Goal: Information Seeking & Learning: Understand process/instructions

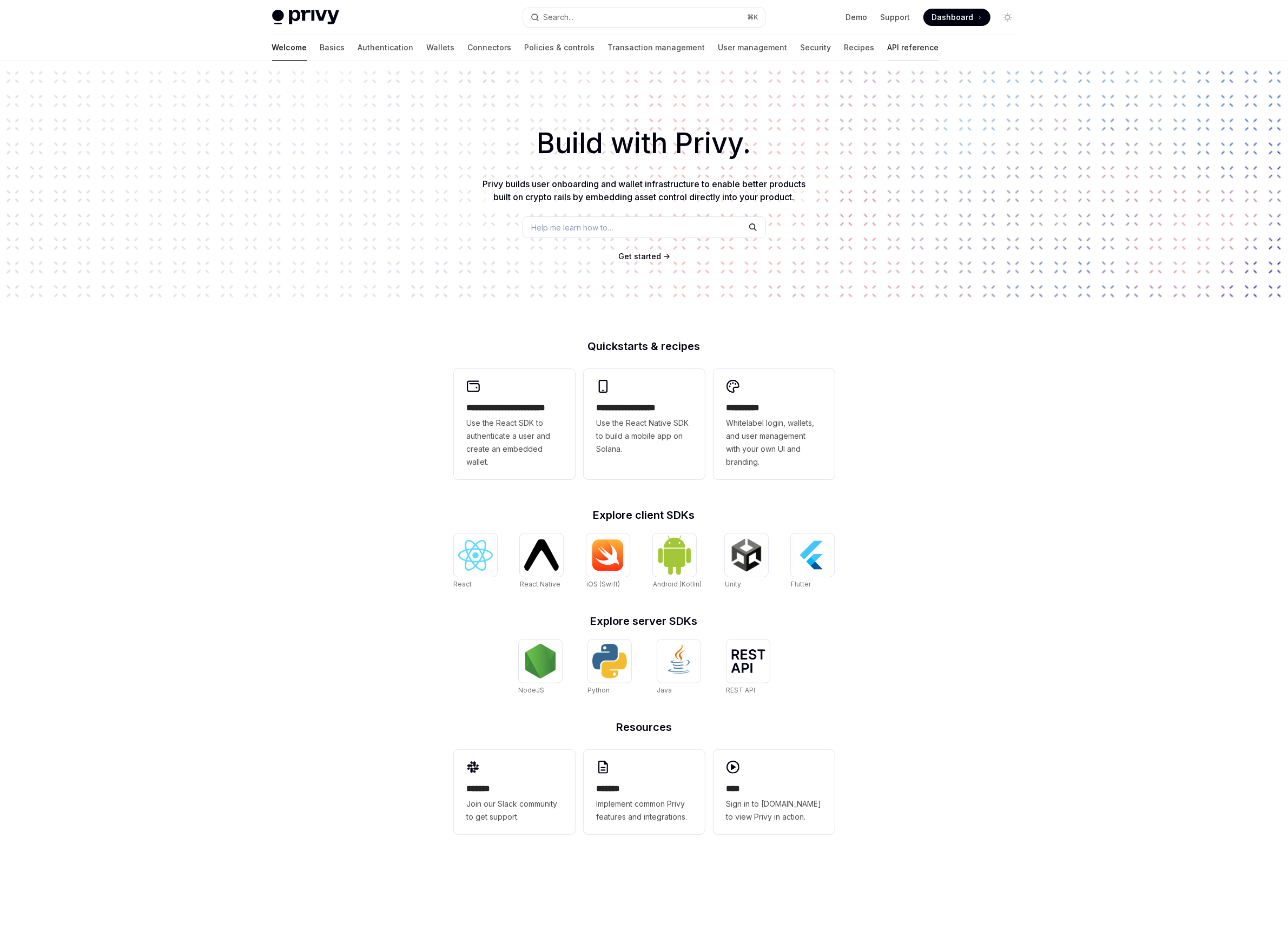
click at [888, 47] on link "API reference" at bounding box center [914, 48] width 51 height 26
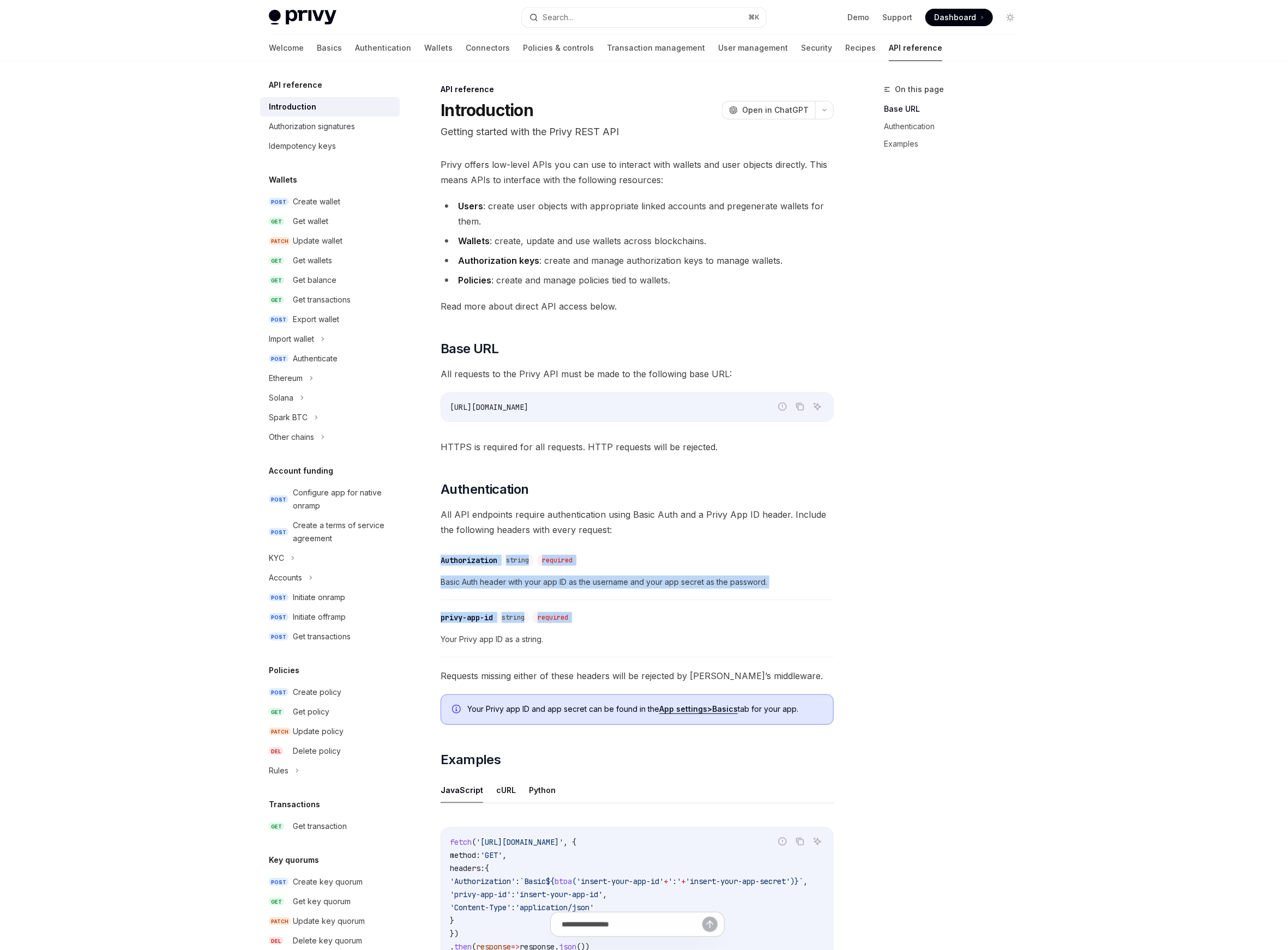
drag, startPoint x: 484, startPoint y: 565, endPoint x: 482, endPoint y: 528, distance: 37.1
click at [481, 536] on div "Privy offers low-level APIs you can use to interact with wallets and user objec…" at bounding box center [638, 574] width 393 height 835
click at [523, 472] on div "Privy offers low-level APIs you can use to interact with wallets and user objec…" at bounding box center [638, 574] width 393 height 835
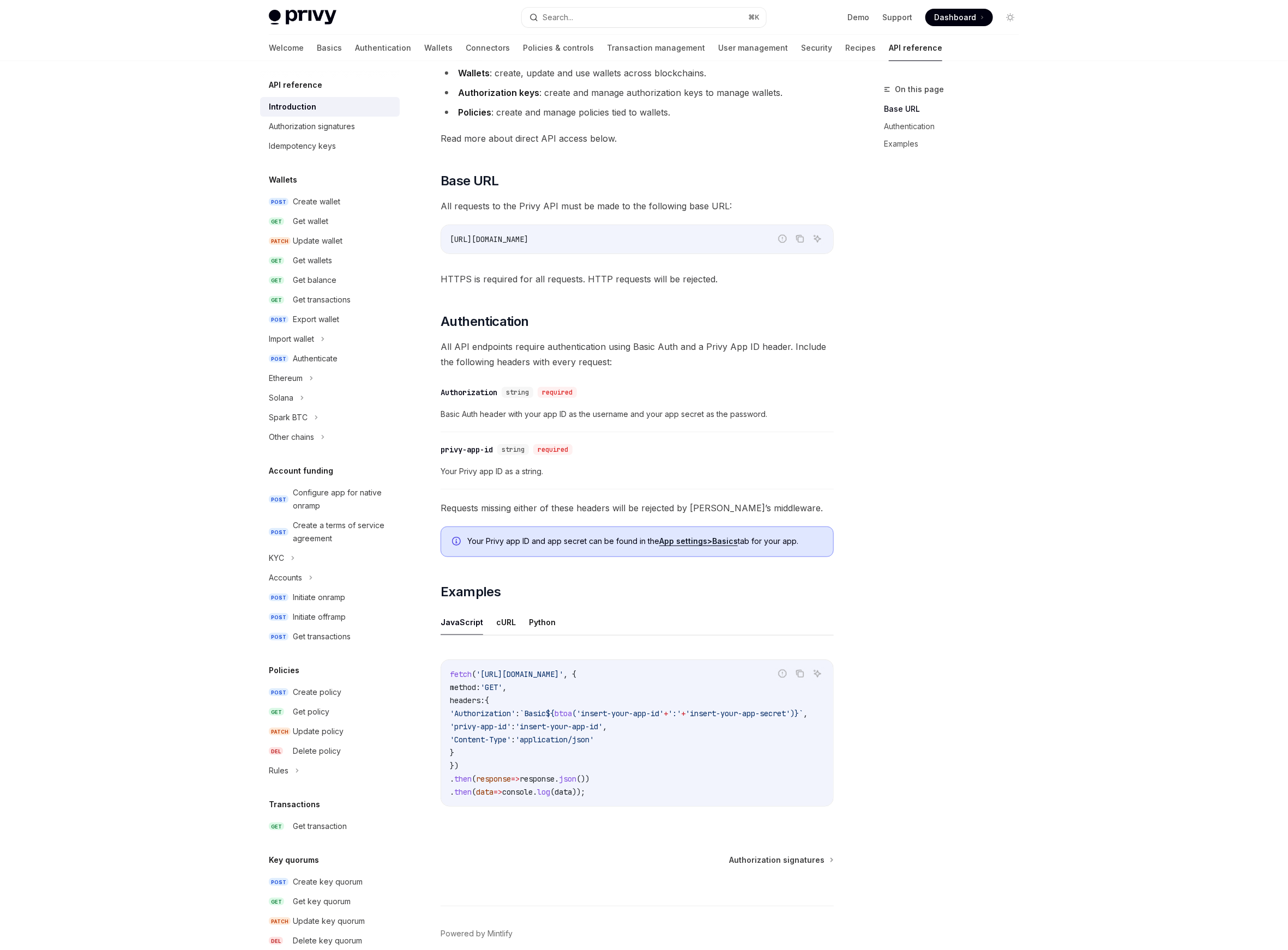
scroll to position [223, 0]
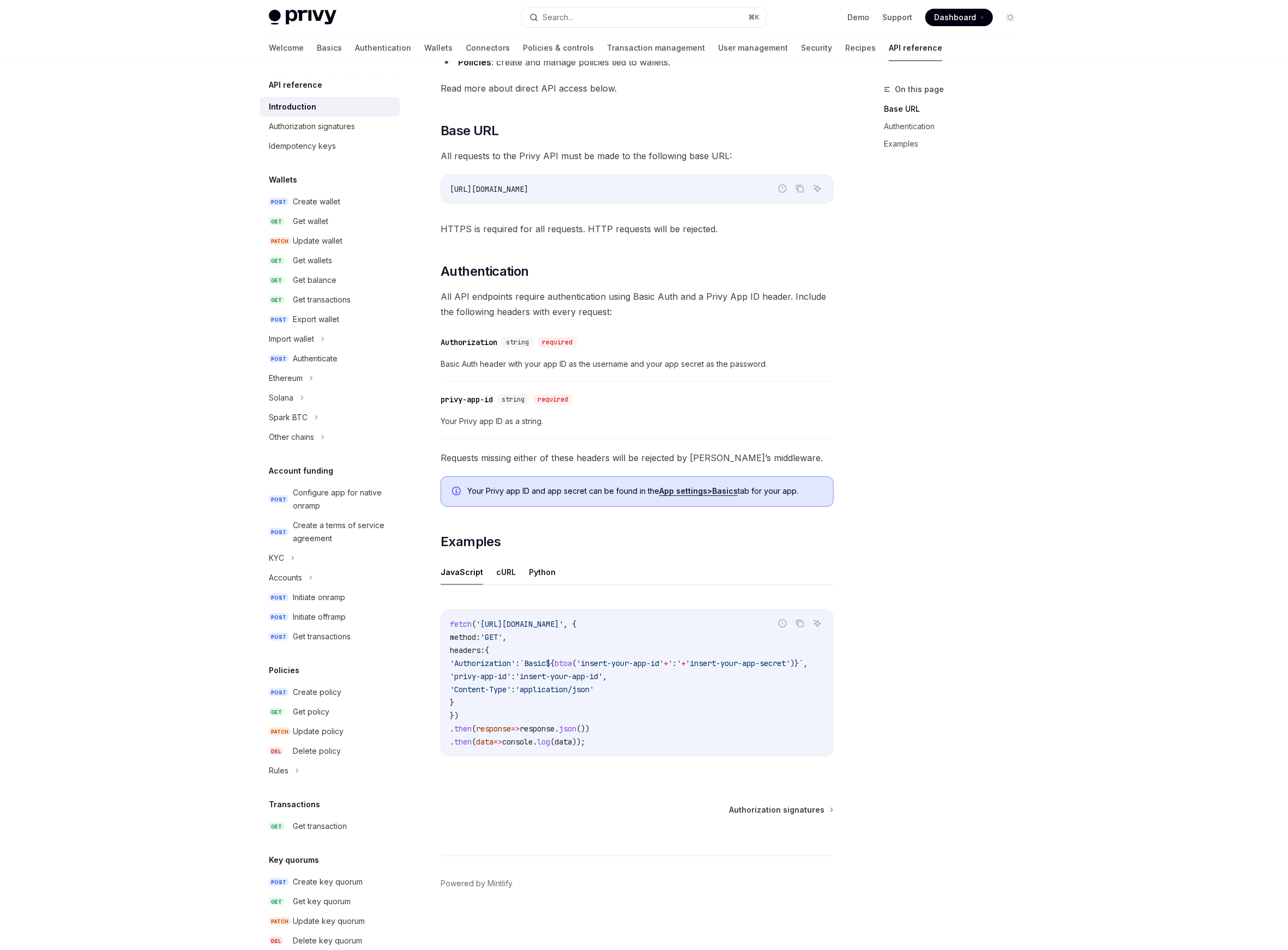
click at [751, 486] on span "Your Privy app ID and app secret can be found in the App settings > Basics tab …" at bounding box center [645, 492] width 355 height 11
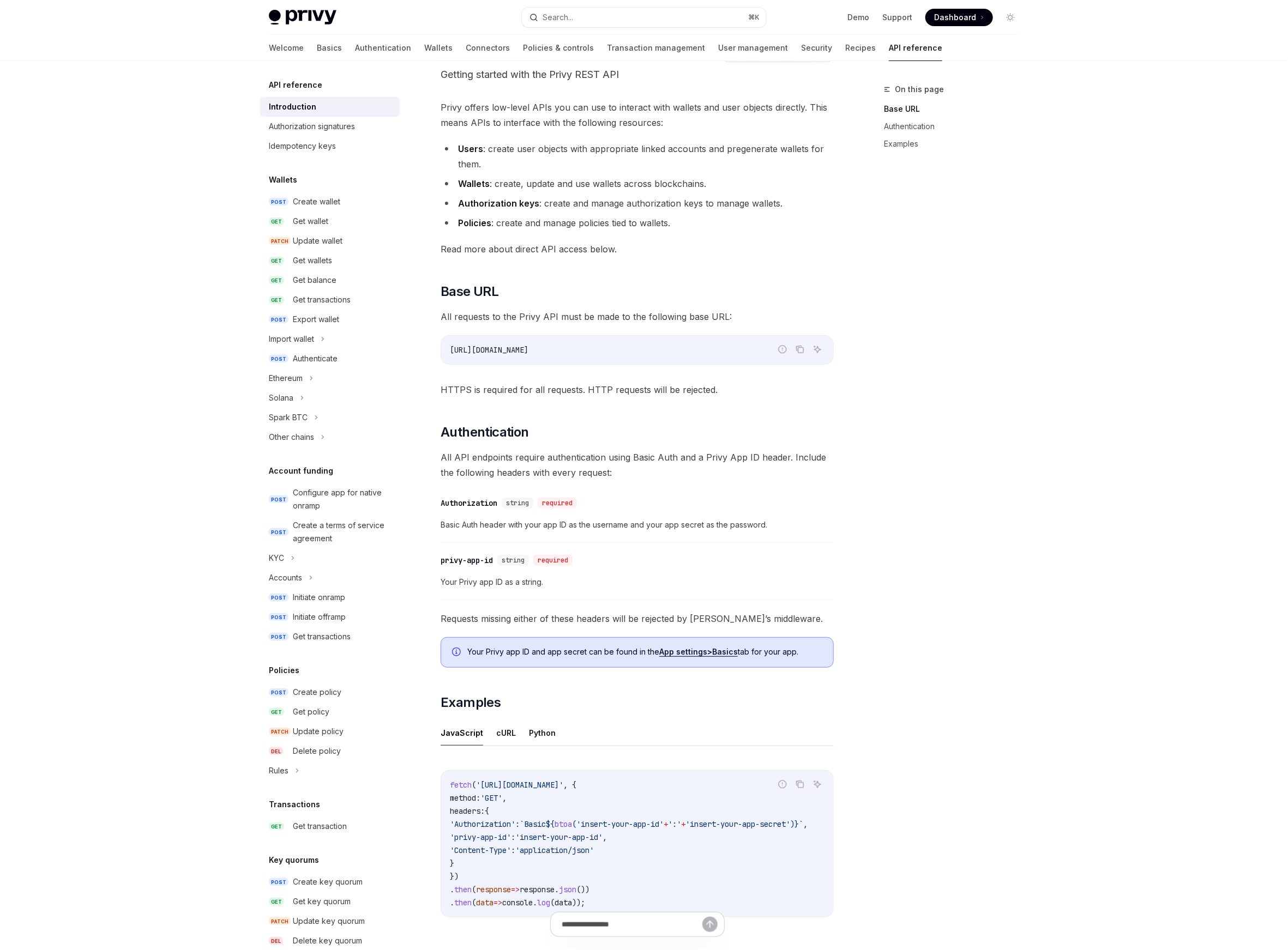
scroll to position [0, 0]
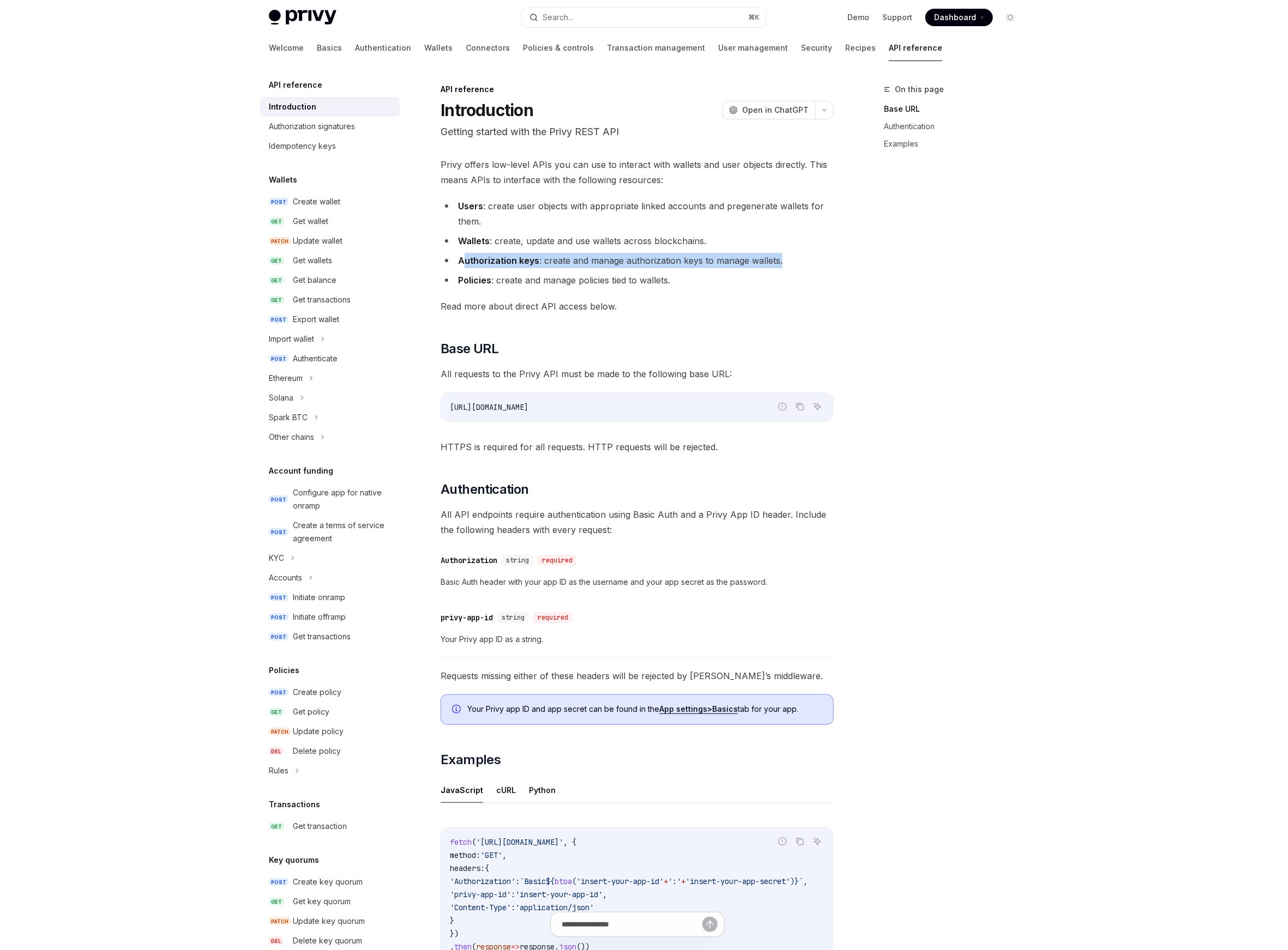
drag, startPoint x: 469, startPoint y: 259, endPoint x: 564, endPoint y: 272, distance: 95.9
click at [564, 272] on ul "Users : create user objects with appropriate linked accounts and pregenerate wa…" at bounding box center [638, 243] width 393 height 89
click at [621, 273] on li "Policies : create and manage policies tied to wallets." at bounding box center [638, 280] width 393 height 16
drag, startPoint x: 703, startPoint y: 288, endPoint x: 222, endPoint y: 255, distance: 482.1
click at [222, 255] on div "Privy Docs home page Search... ⌘ K Demo Support Dashboard Dashboard Search... N…" at bounding box center [644, 584] width 1288 height 1169
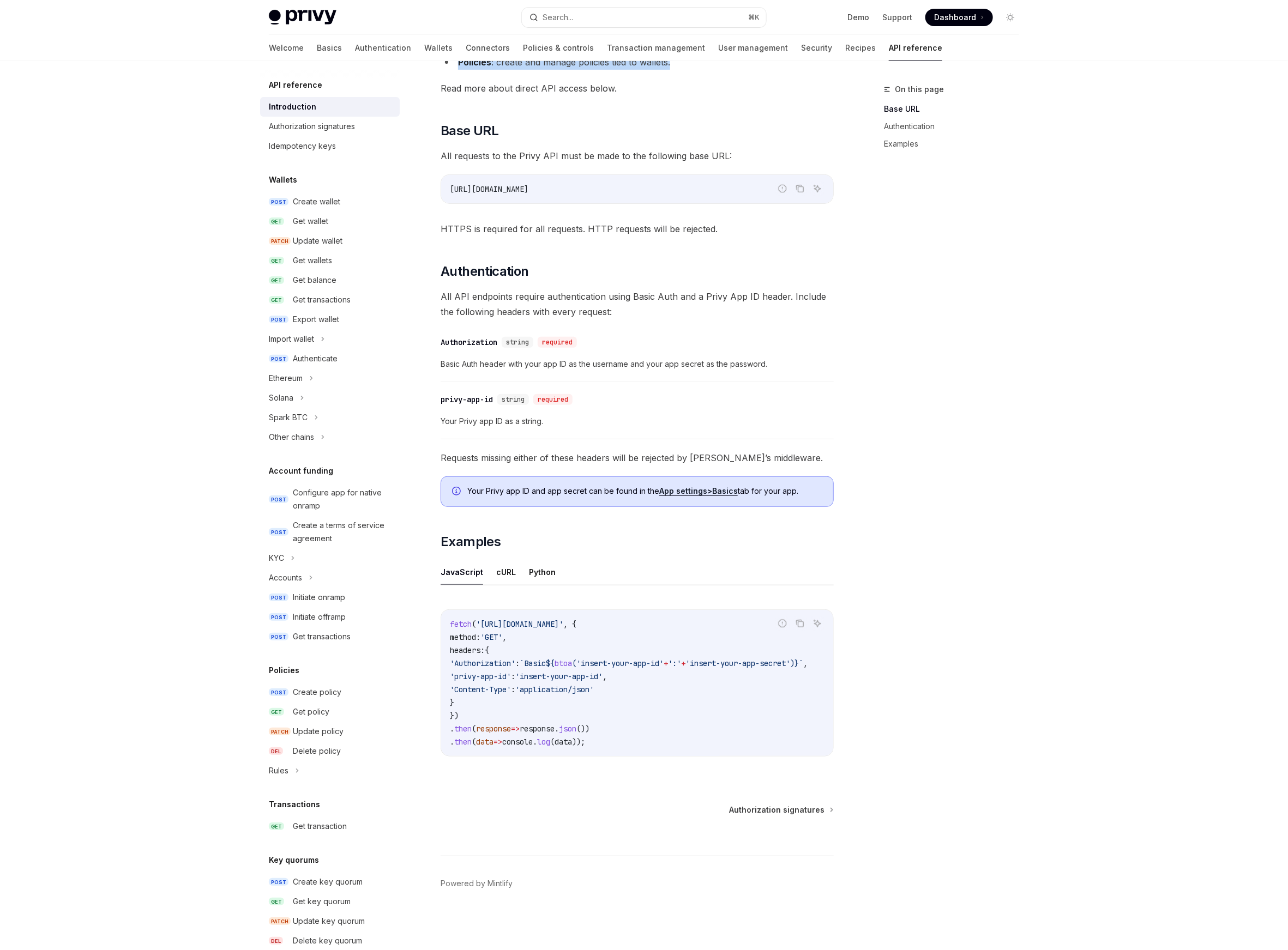
scroll to position [195, 0]
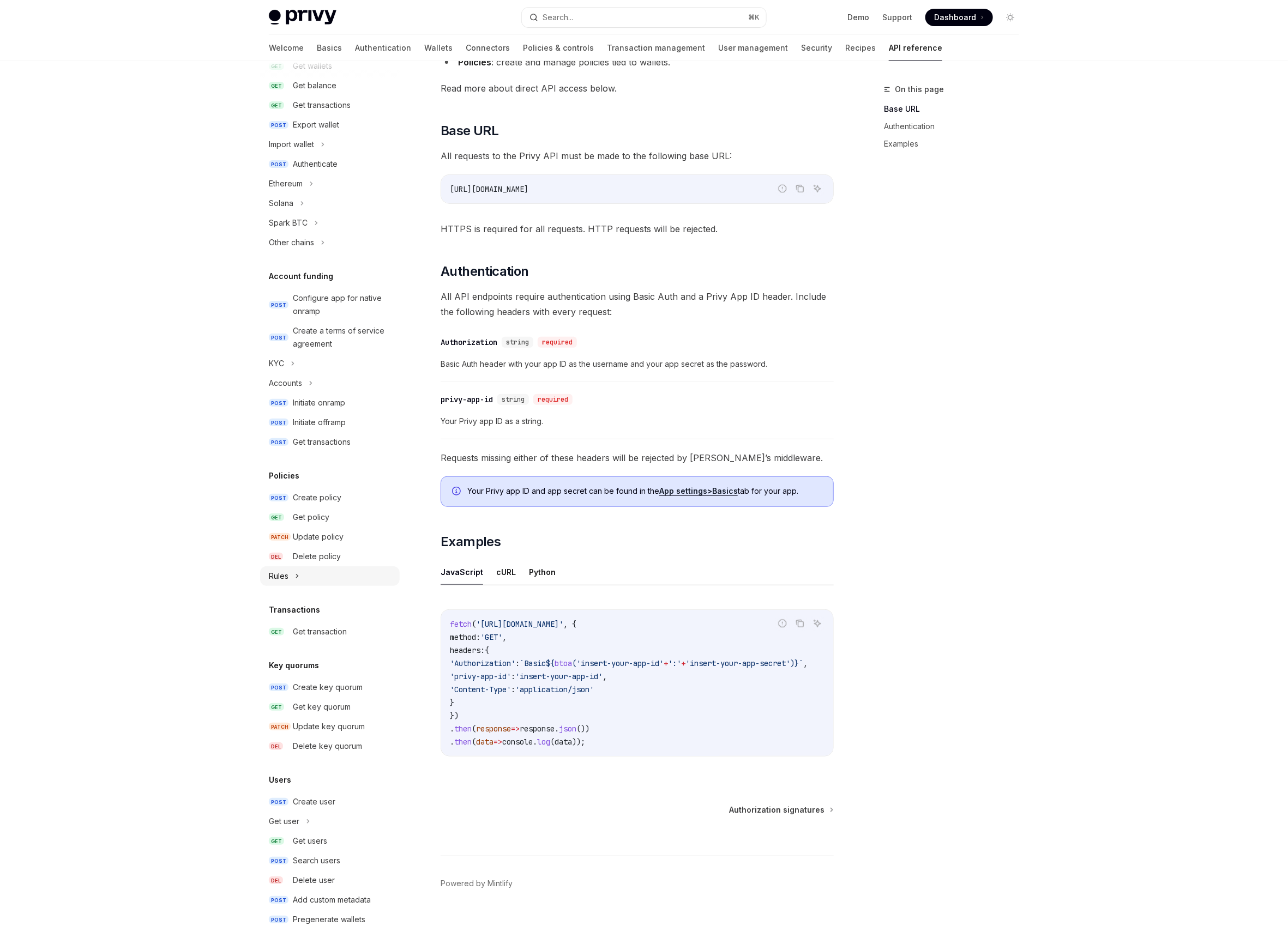
click at [305, 576] on div "Rules" at bounding box center [329, 576] width 139 height 19
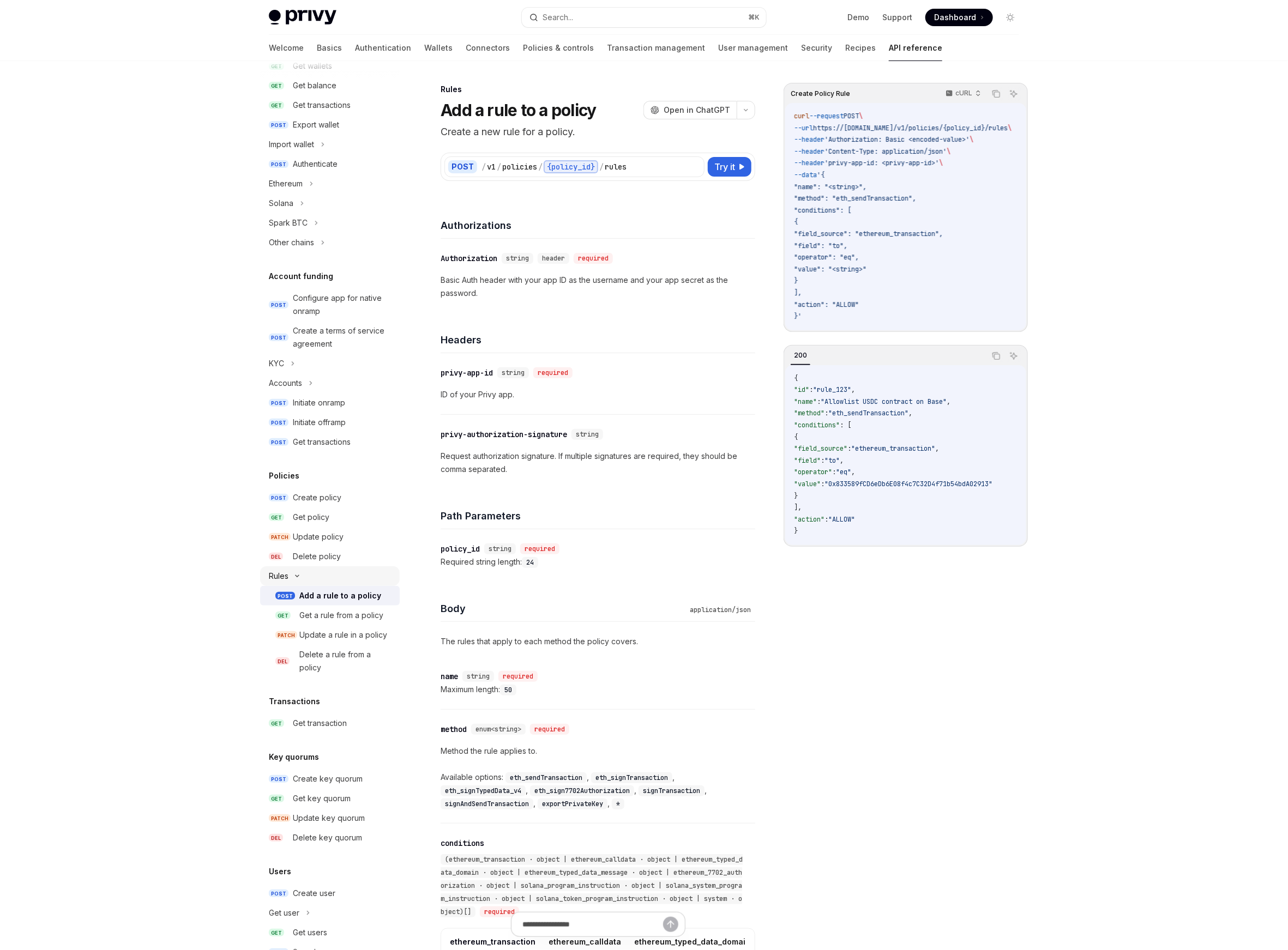
click at [306, 576] on div "Rules" at bounding box center [329, 576] width 139 height 19
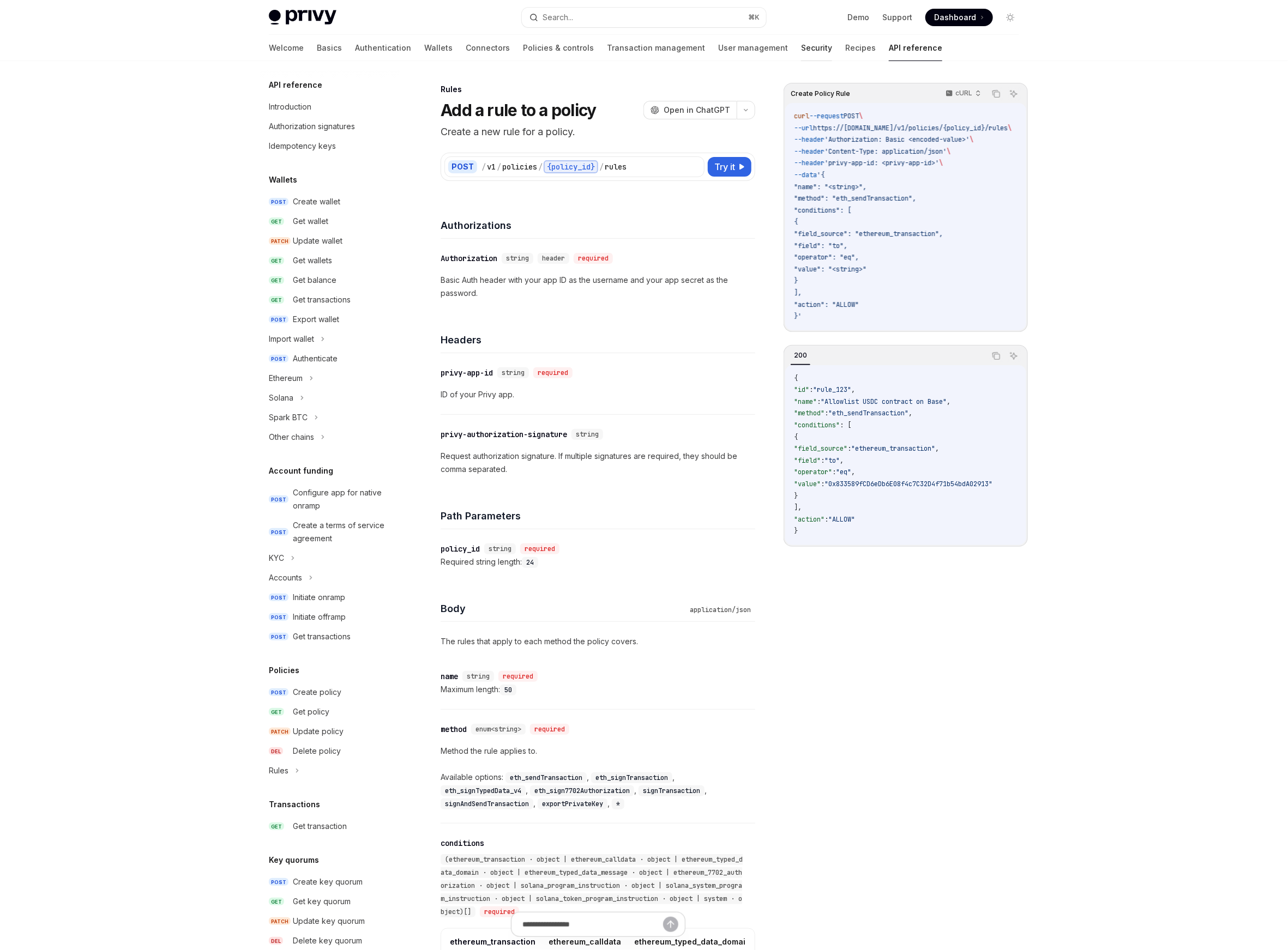
click at [801, 51] on link "Security" at bounding box center [817, 48] width 31 height 26
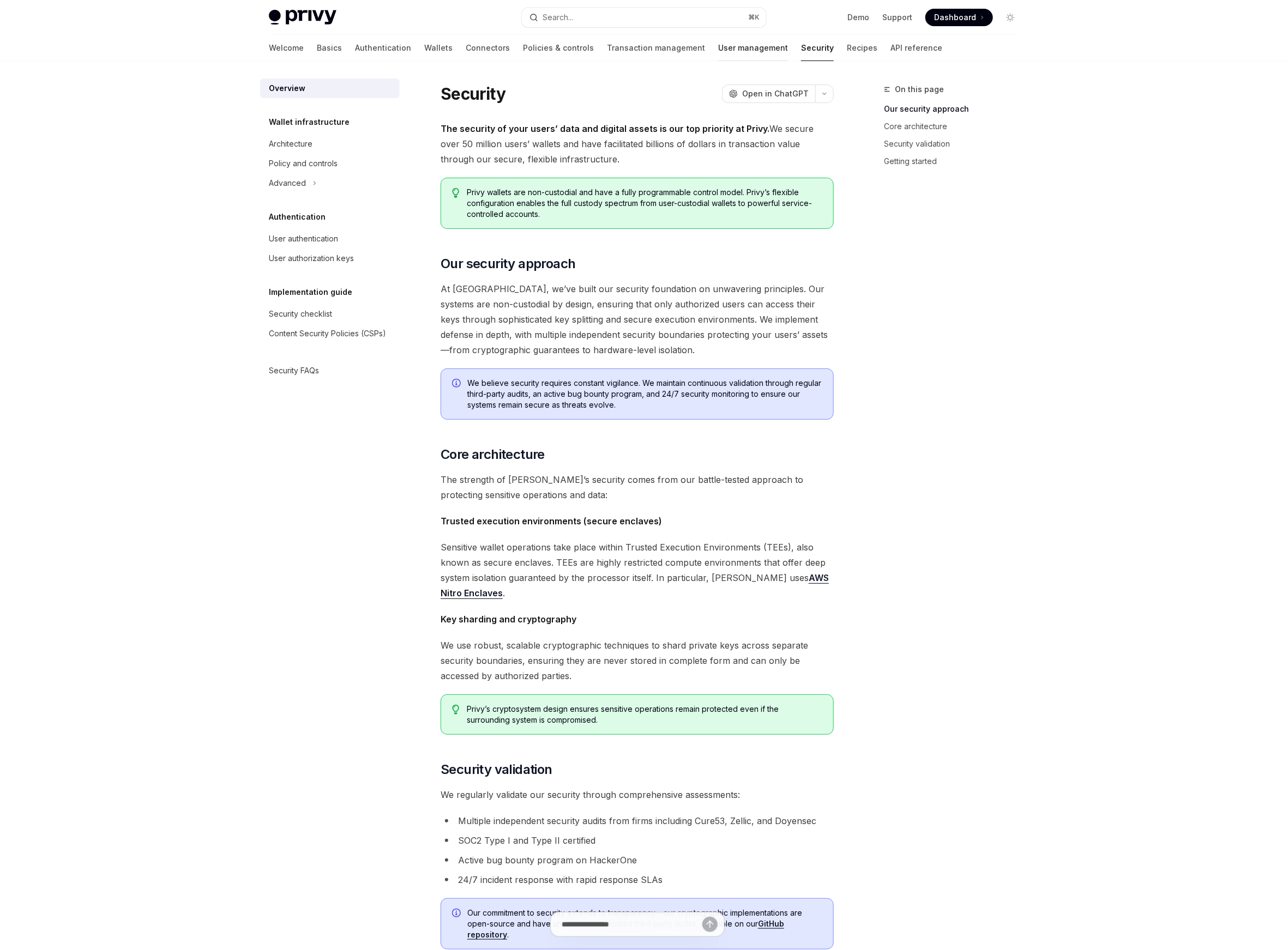
click at [718, 47] on link "User management" at bounding box center [753, 48] width 70 height 26
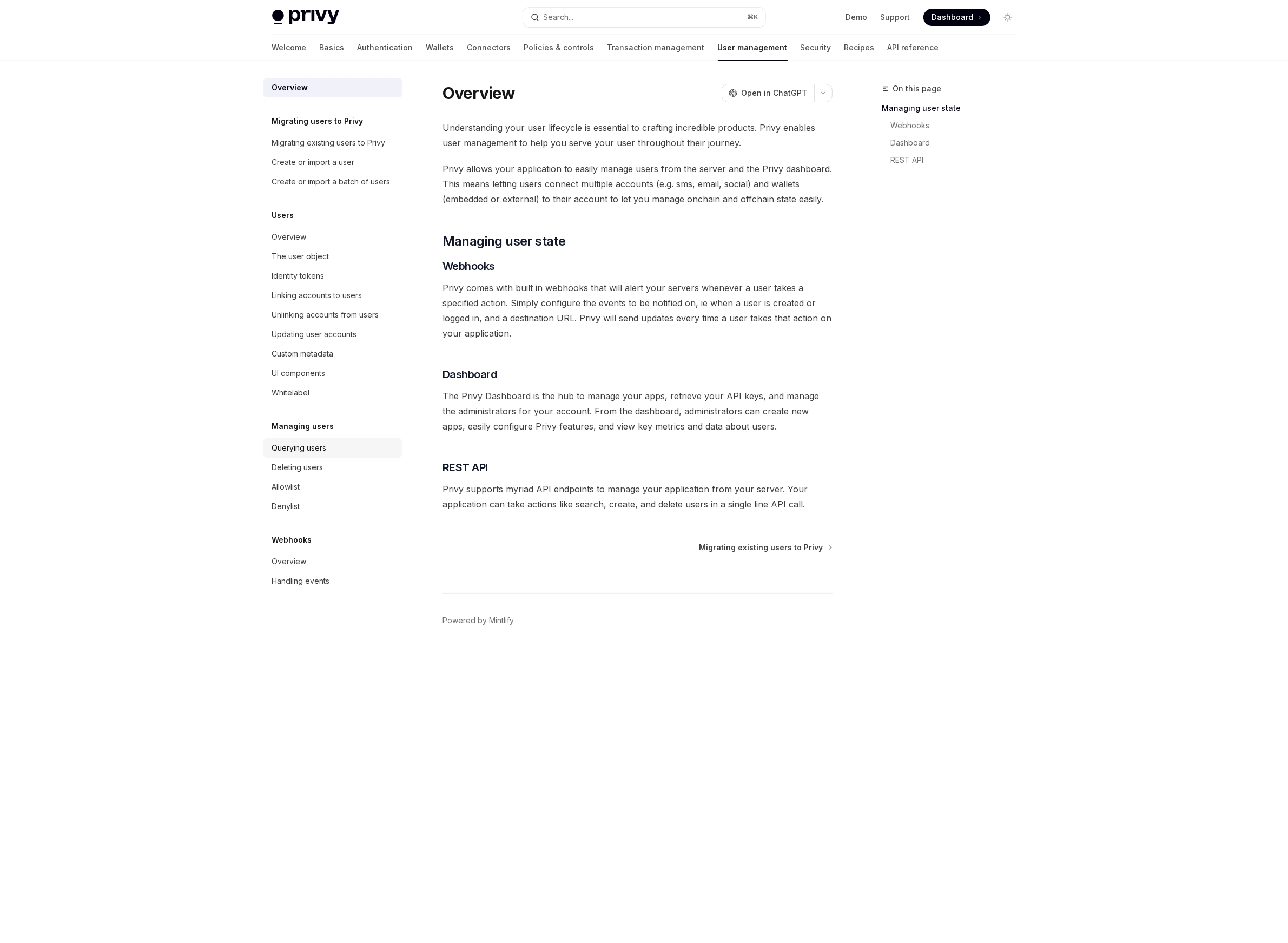
click at [340, 443] on div "Querying users" at bounding box center [333, 448] width 124 height 13
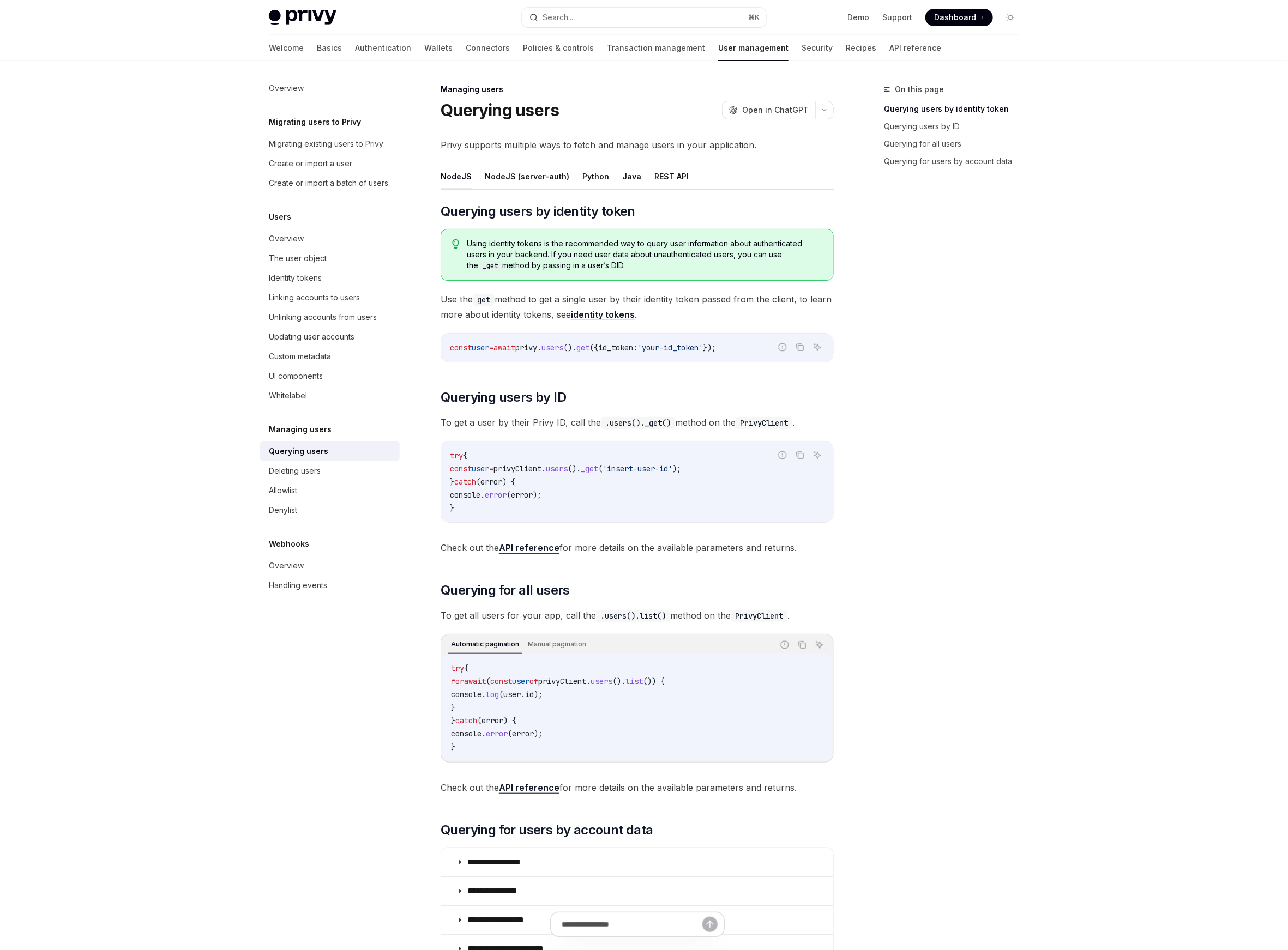
click at [790, 277] on div "Using identity tokens is the recommended way to query user information about au…" at bounding box center [638, 255] width 393 height 52
click at [656, 273] on div "Using identity tokens is the recommended way to query user information about au…" at bounding box center [638, 255] width 393 height 52
click at [654, 177] on button "REST API" at bounding box center [671, 176] width 34 height 26
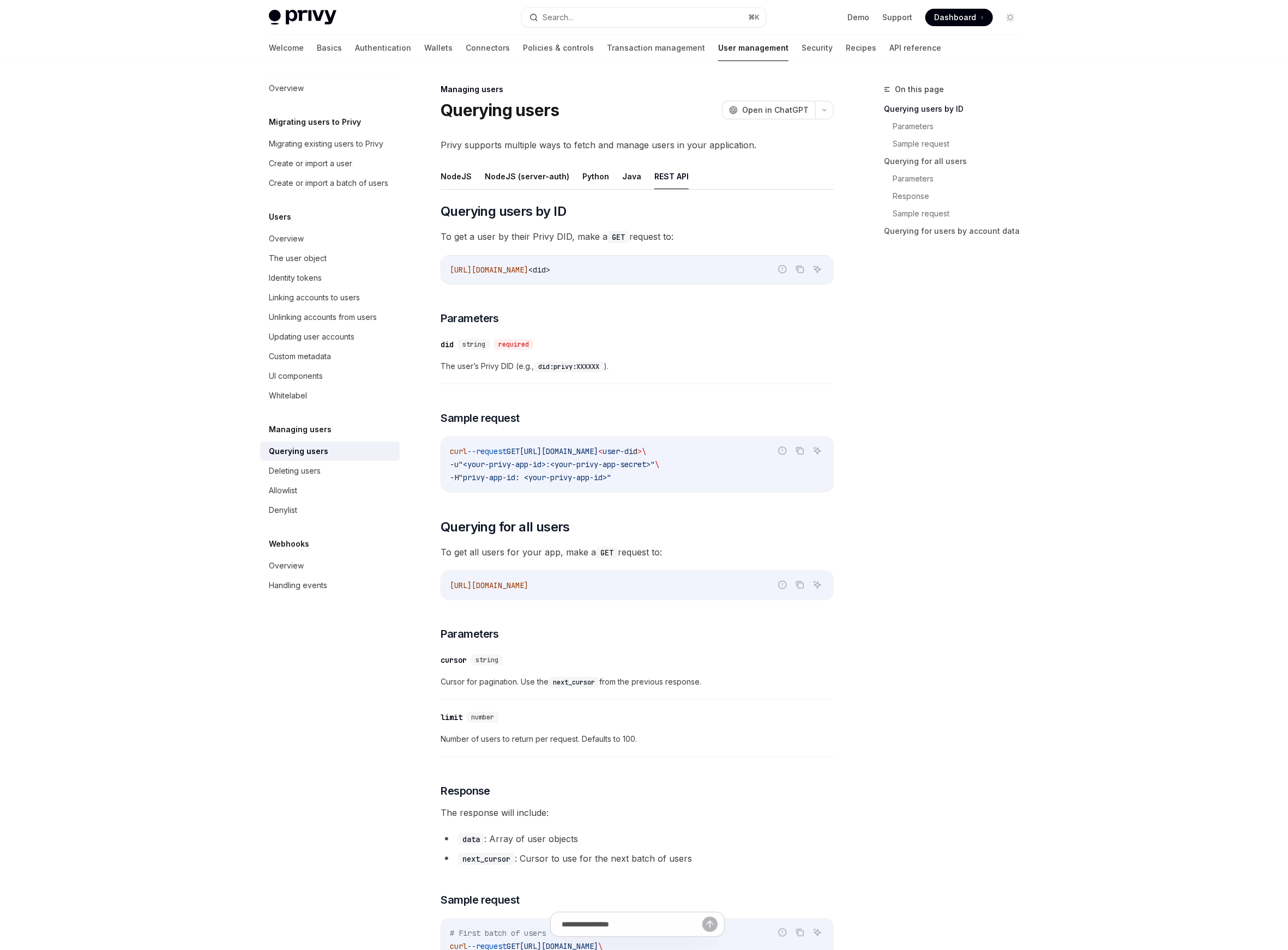
click at [436, 173] on div "Managing users Querying users OpenAI Open in ChatGPT OpenAI Open in ChatGPT Pri…" at bounding box center [535, 844] width 602 height 1523
click at [466, 174] on button "NodeJS" at bounding box center [457, 176] width 31 height 26
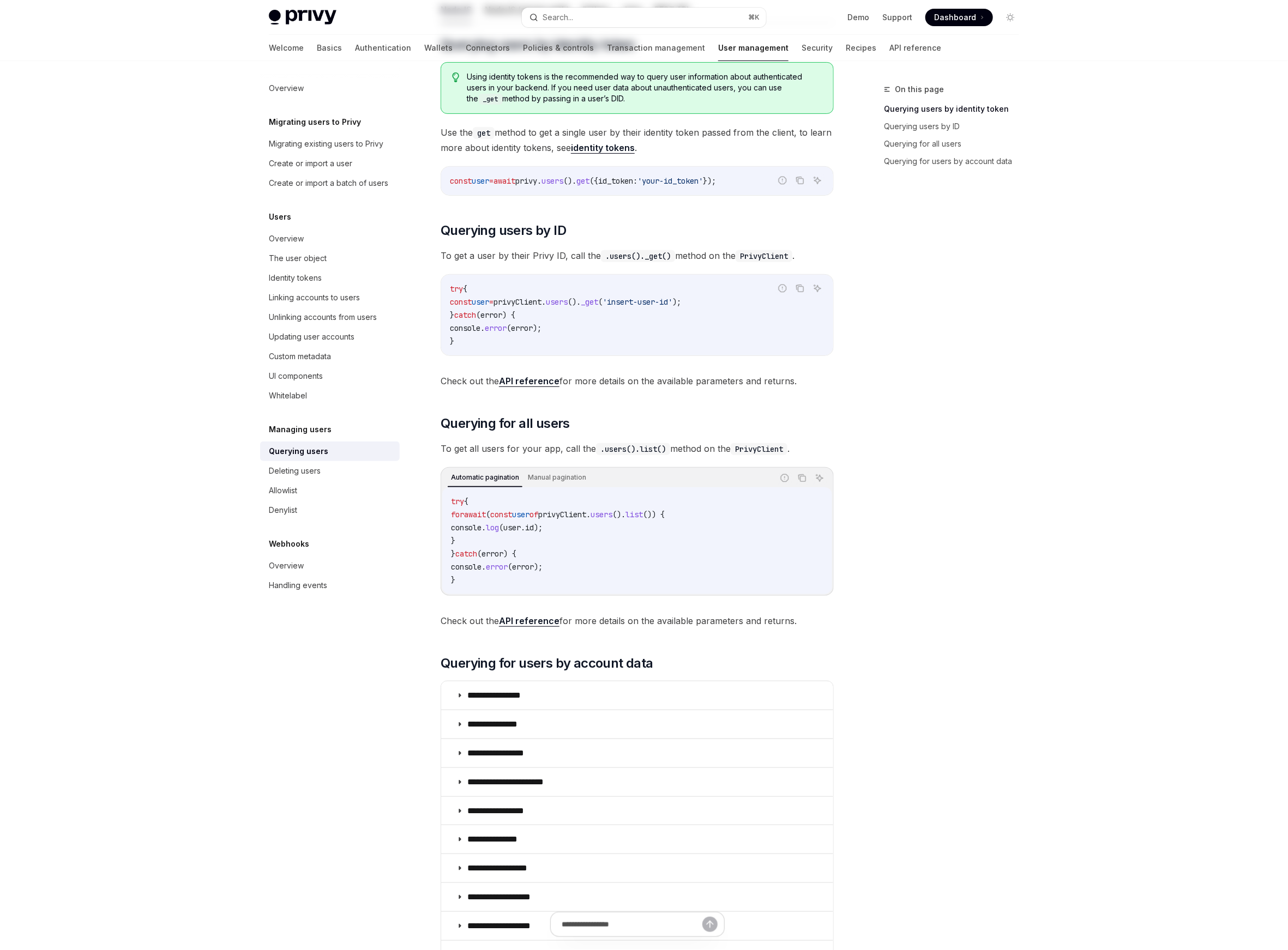
scroll to position [430, 0]
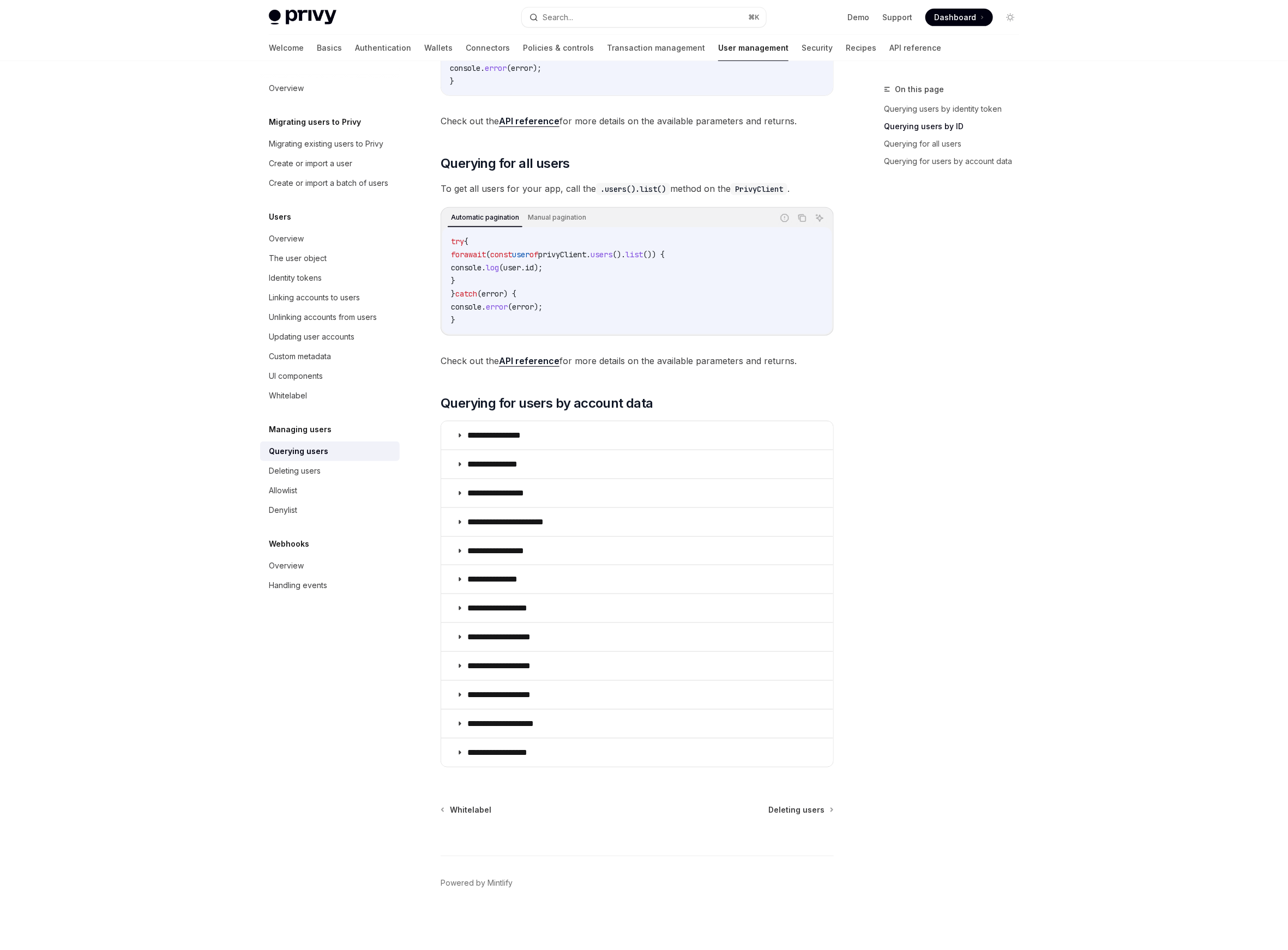
type textarea "*"
